Goal: Find specific page/section: Find specific page/section

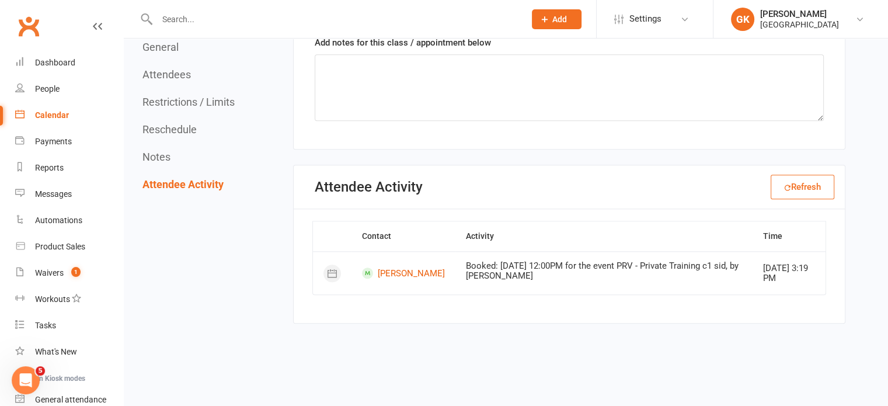
click at [54, 116] on div "Calendar" at bounding box center [52, 114] width 34 height 9
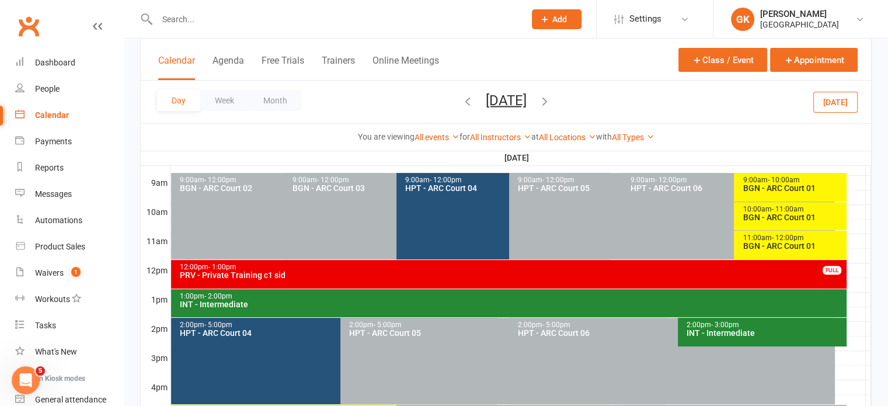
scroll to position [322, 0]
